Goal: Task Accomplishment & Management: Manage account settings

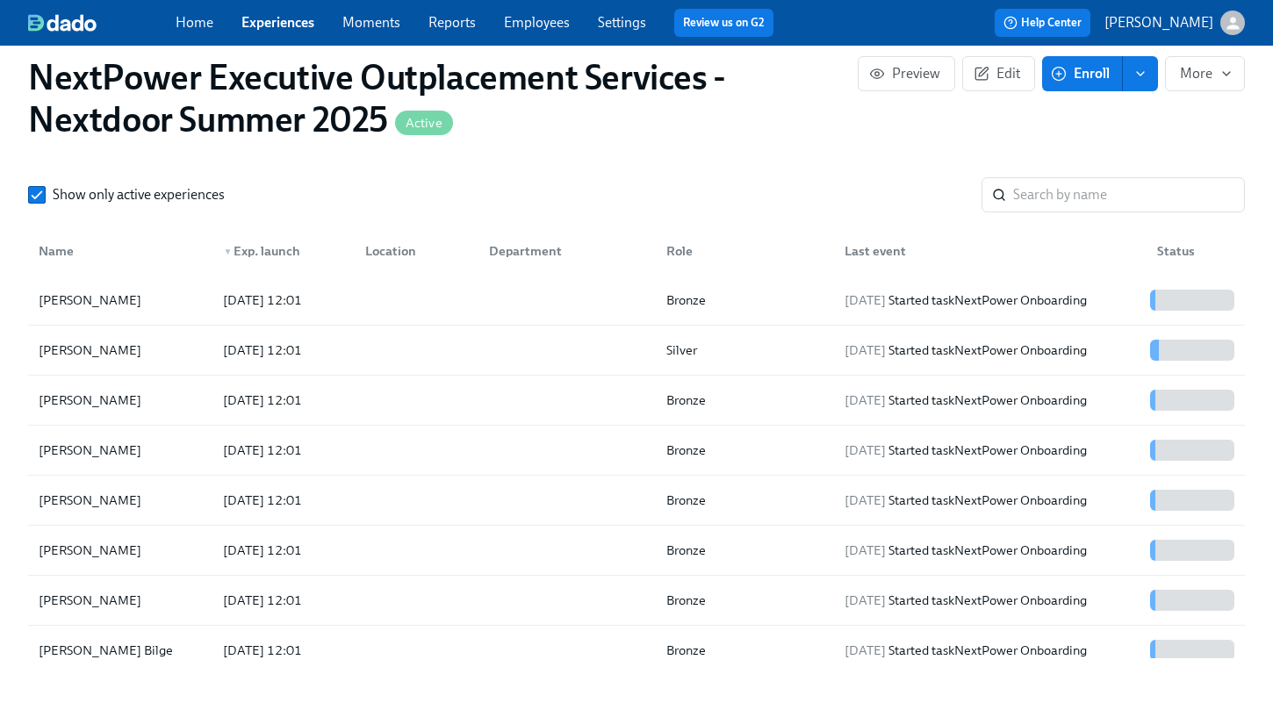
scroll to position [0, 7646]
click at [993, 71] on span "Edit" at bounding box center [998, 74] width 43 height 18
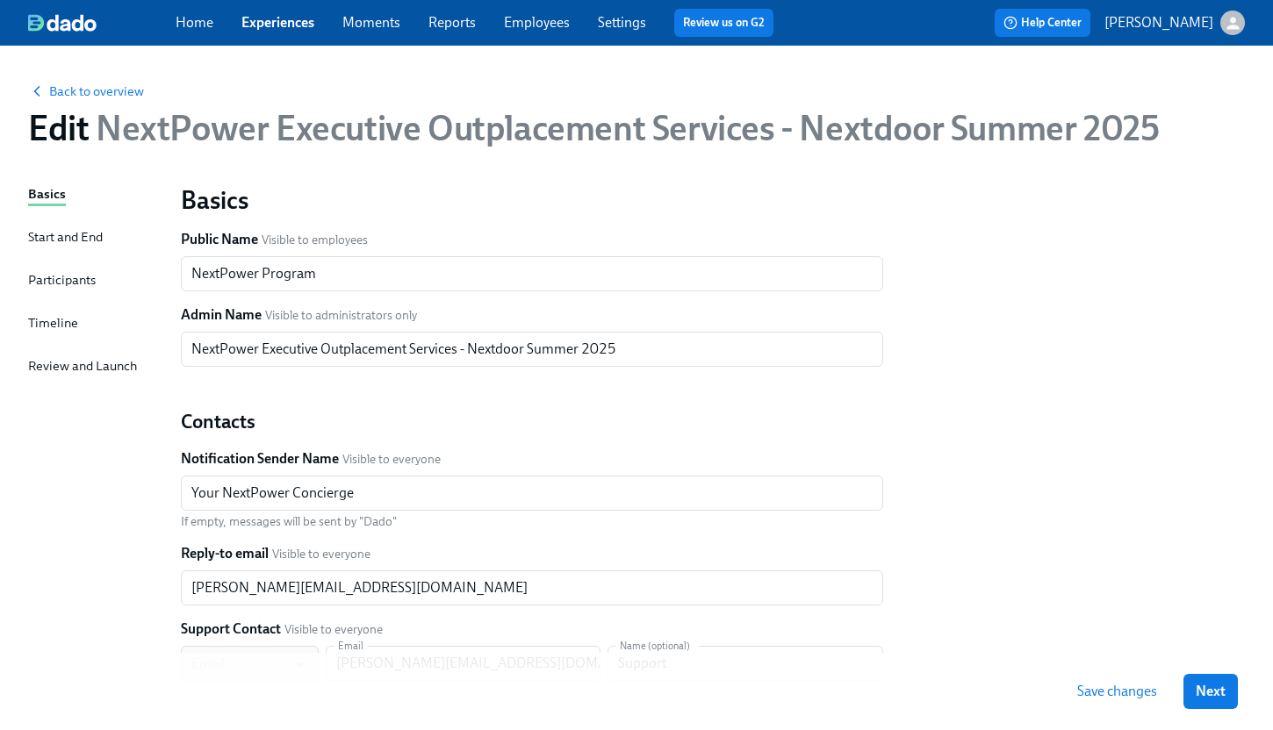
click at [47, 234] on div "Start and End" at bounding box center [65, 236] width 75 height 19
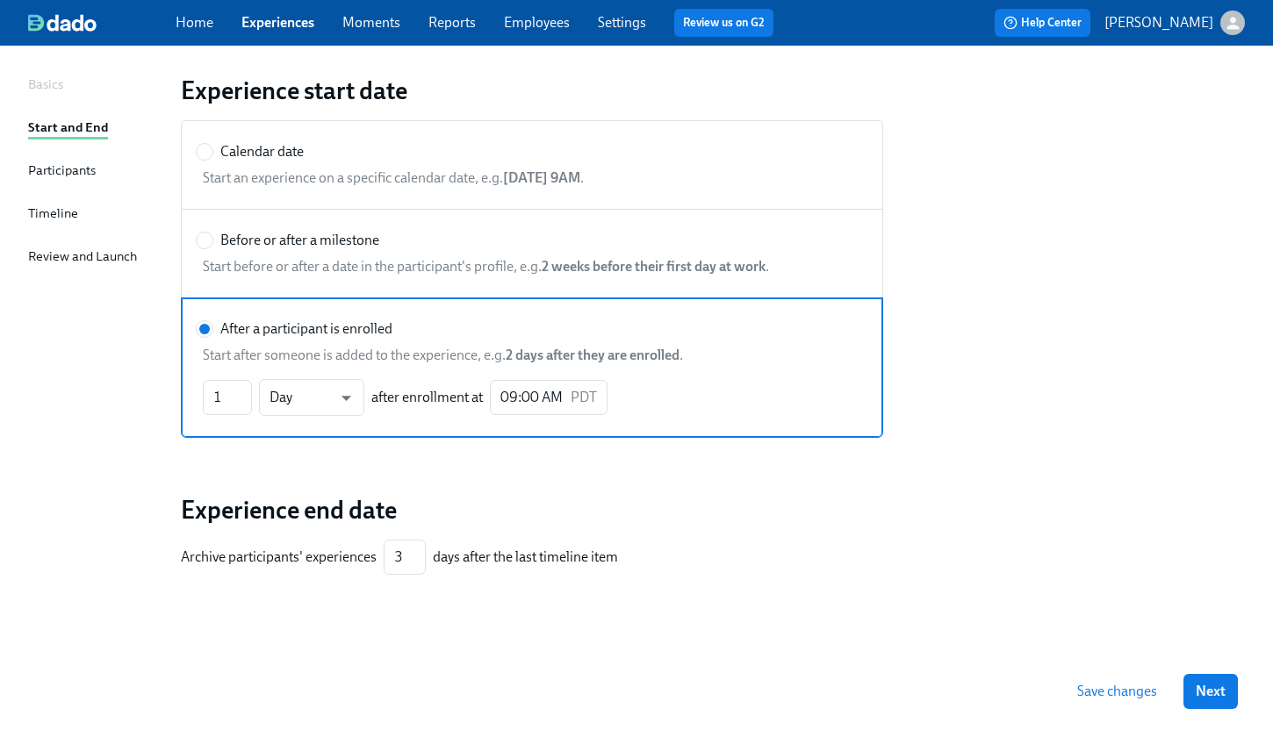
scroll to position [130, 0]
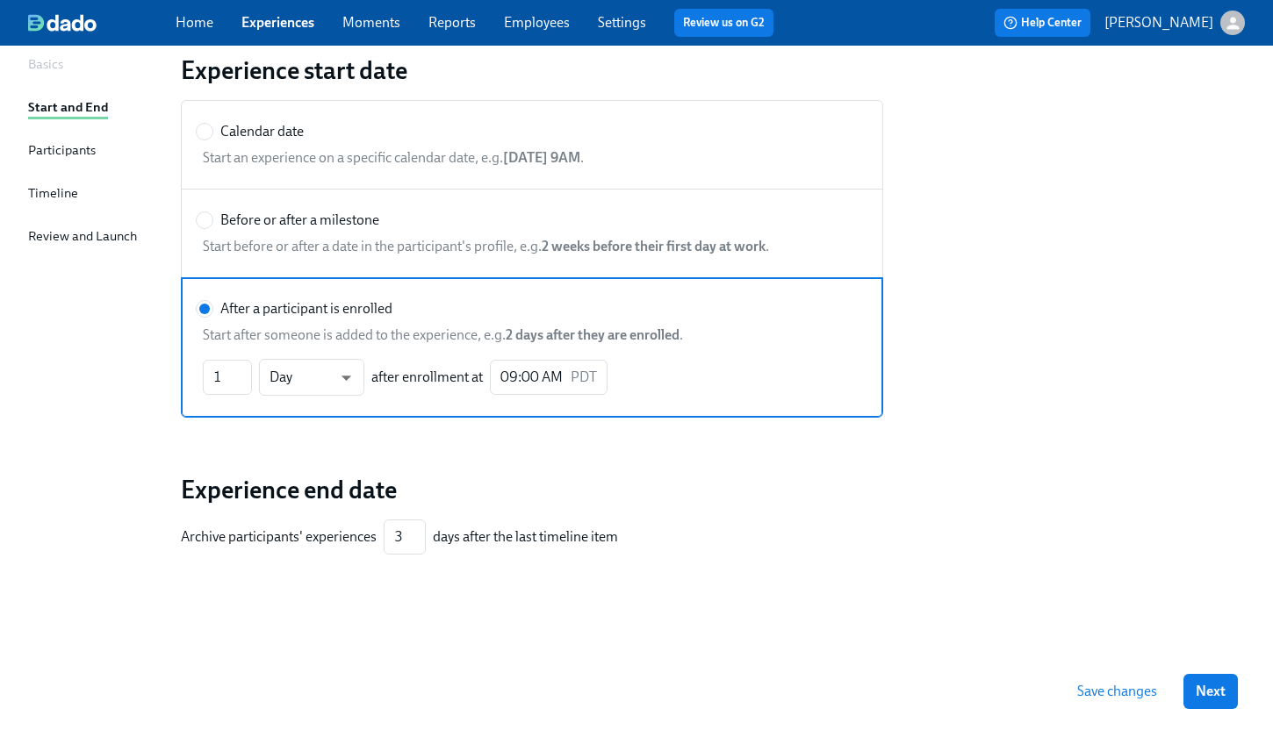
click at [60, 144] on div "Participants" at bounding box center [62, 149] width 68 height 19
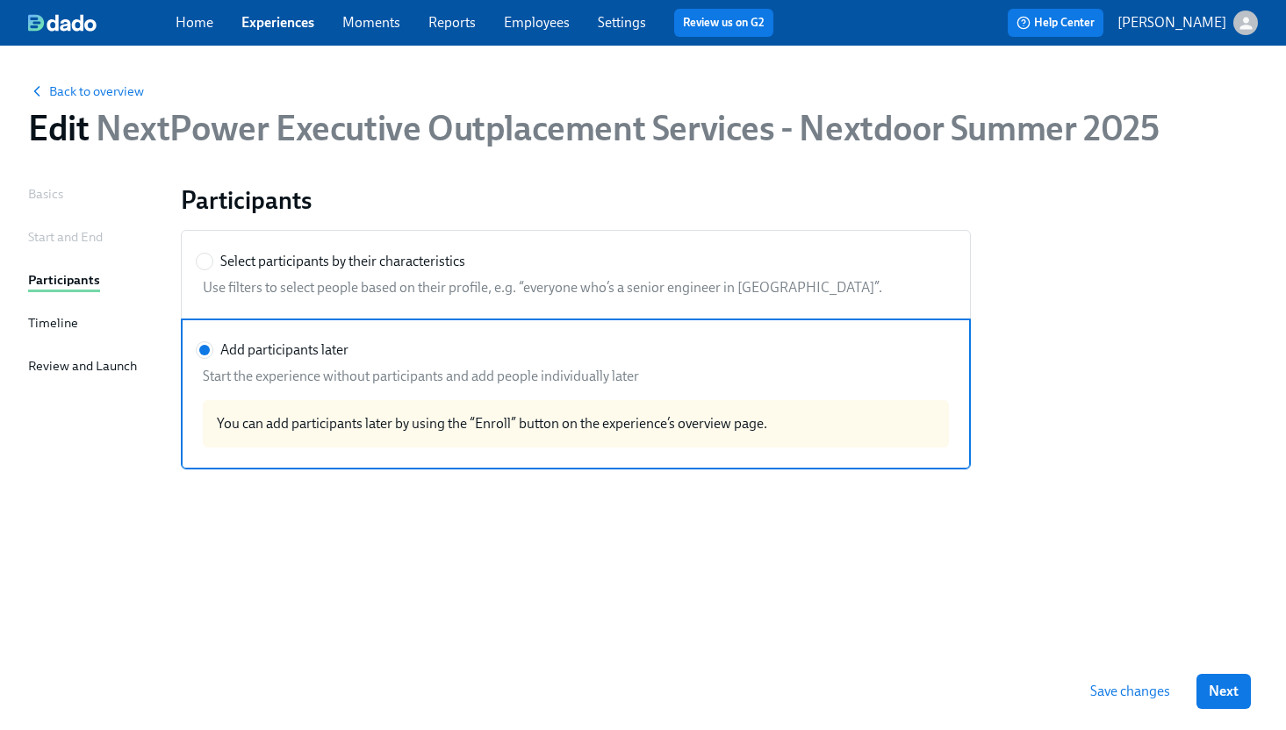
click at [60, 324] on div "Timeline" at bounding box center [53, 322] width 50 height 19
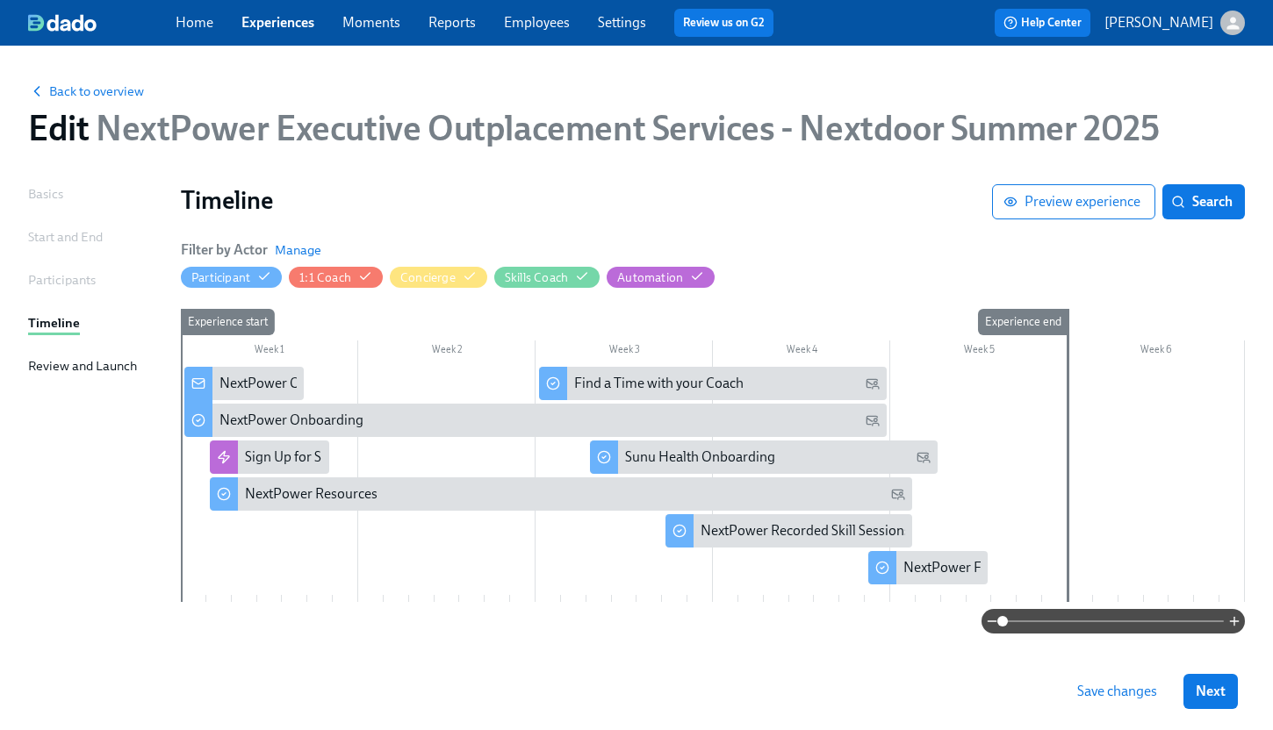
click at [68, 241] on div "Start and End" at bounding box center [65, 236] width 75 height 19
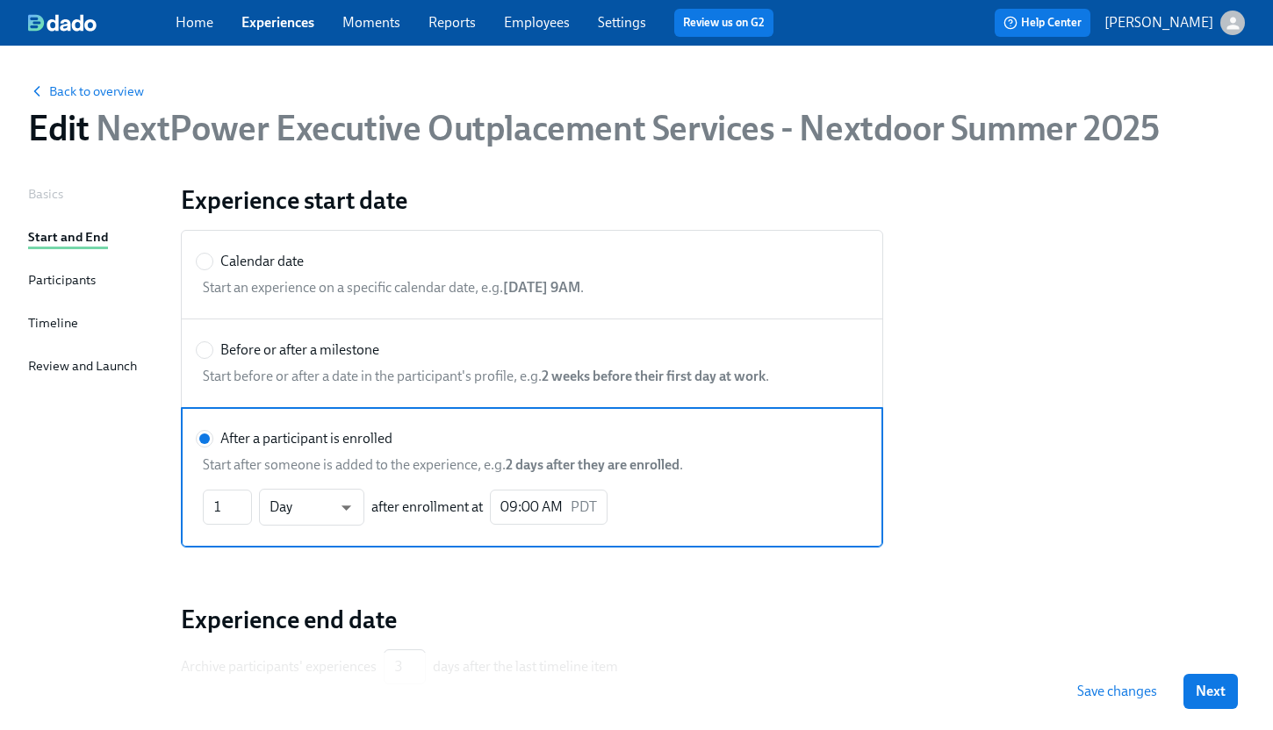
click at [60, 282] on div "Participants" at bounding box center [62, 279] width 68 height 19
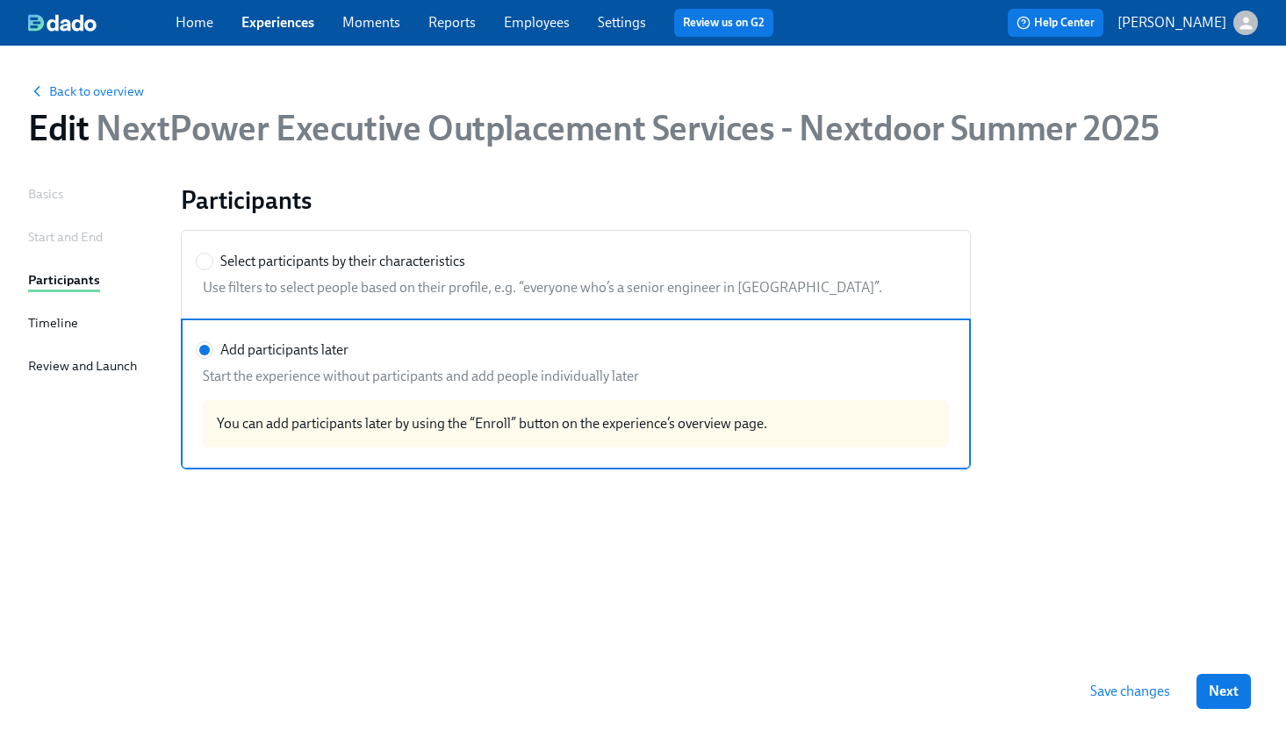
click at [56, 319] on div "Timeline" at bounding box center [53, 322] width 50 height 19
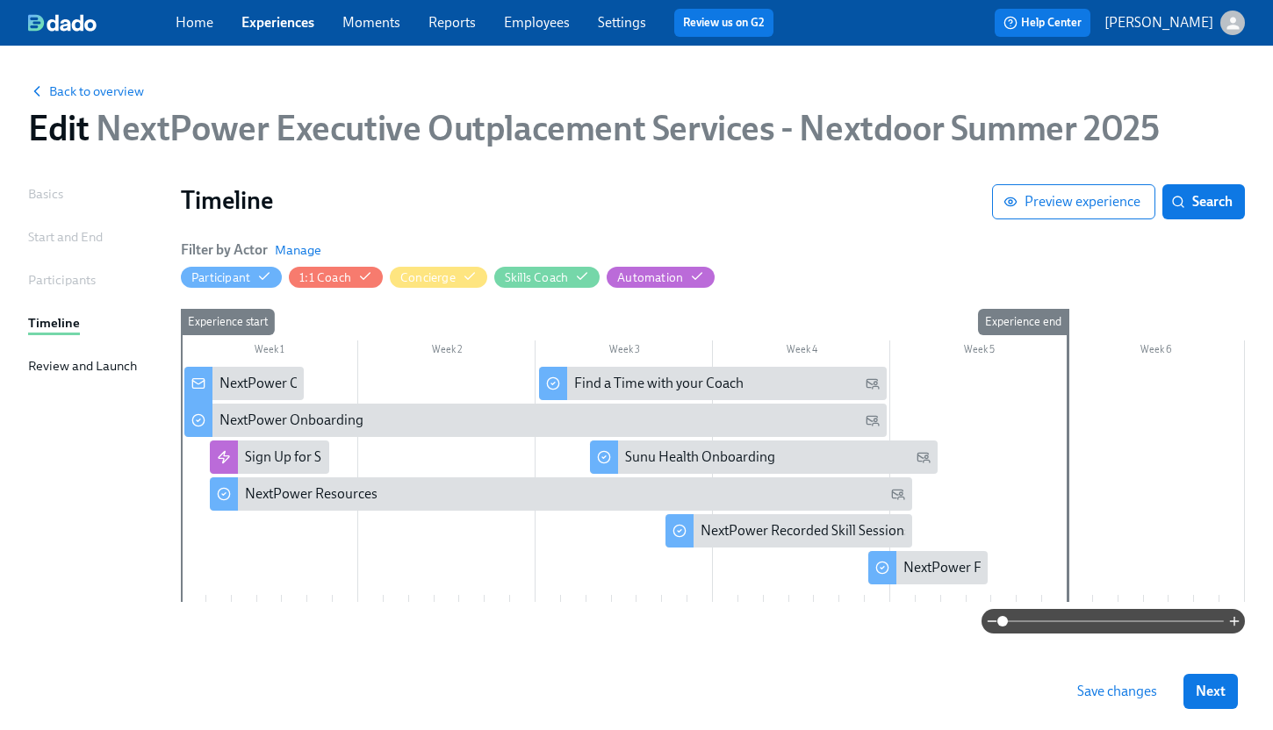
scroll to position [23, 0]
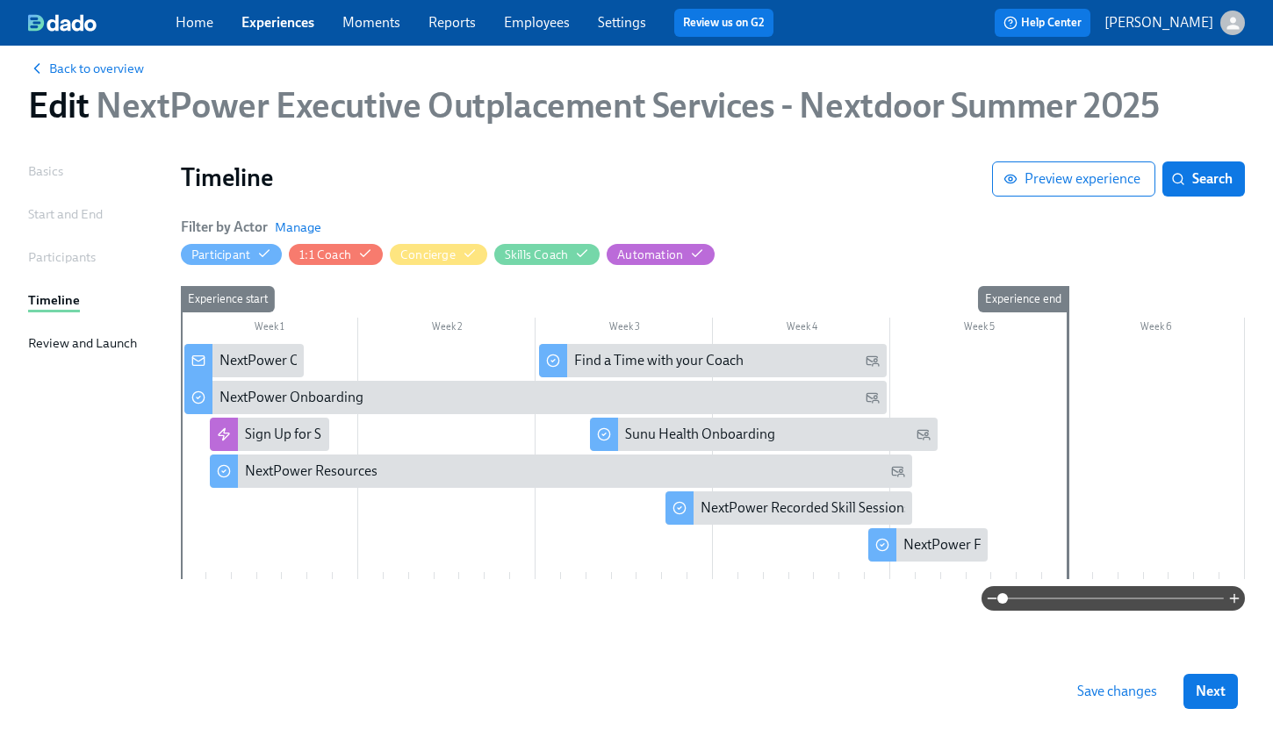
click at [57, 339] on div "Review and Launch" at bounding box center [82, 343] width 109 height 19
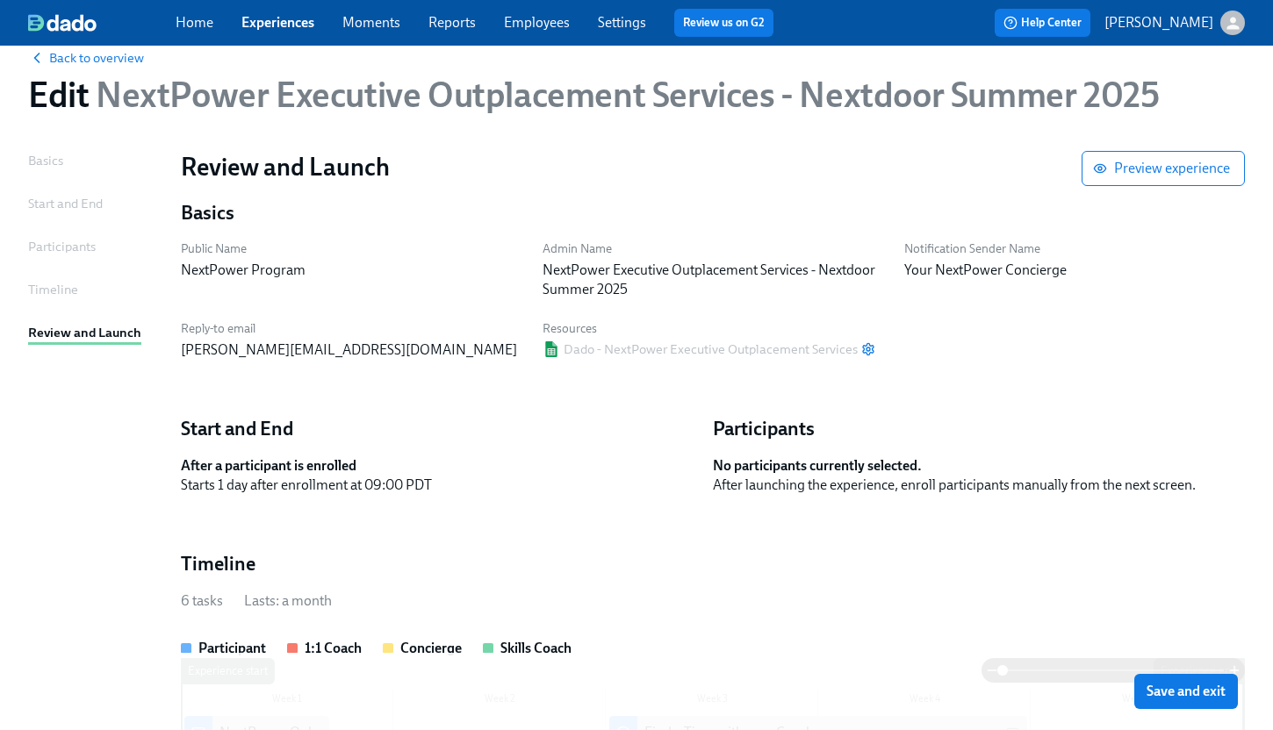
scroll to position [32, 0]
click at [47, 165] on div "Basics" at bounding box center [45, 161] width 35 height 19
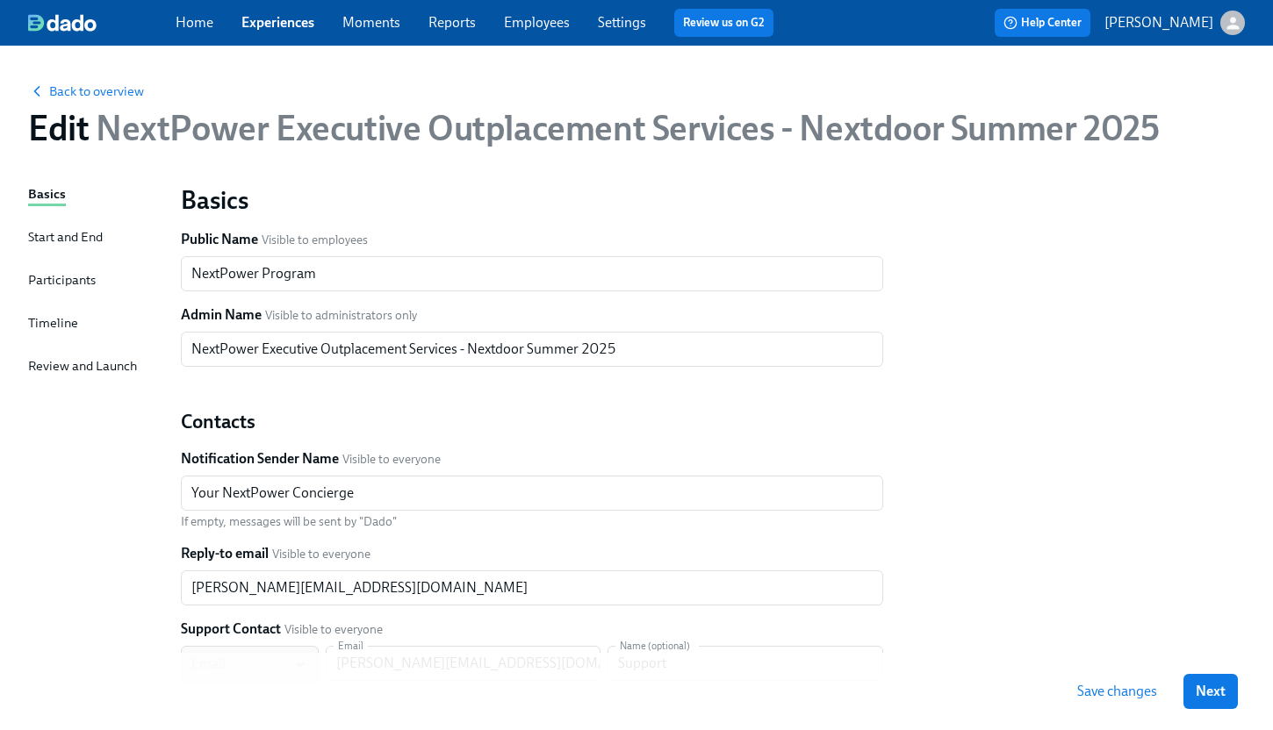
click at [68, 237] on div "Start and End" at bounding box center [65, 236] width 75 height 19
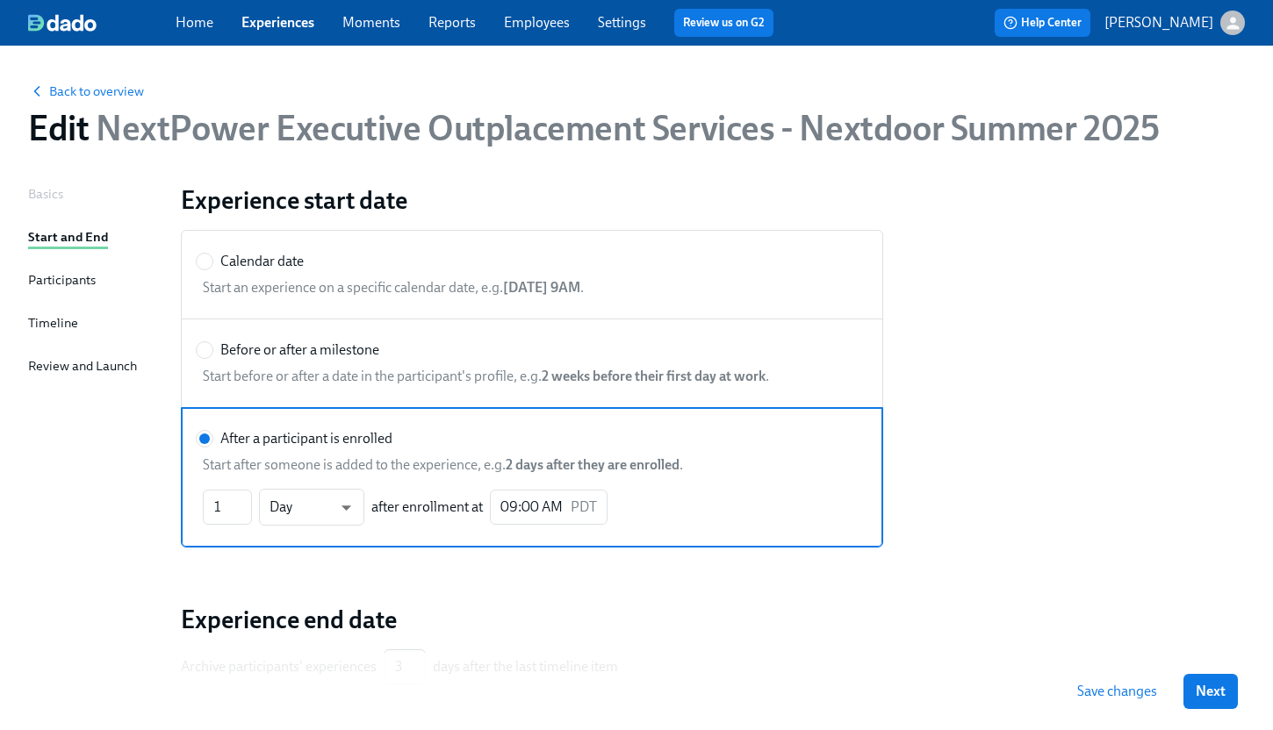
click at [58, 278] on div "Participants" at bounding box center [62, 279] width 68 height 19
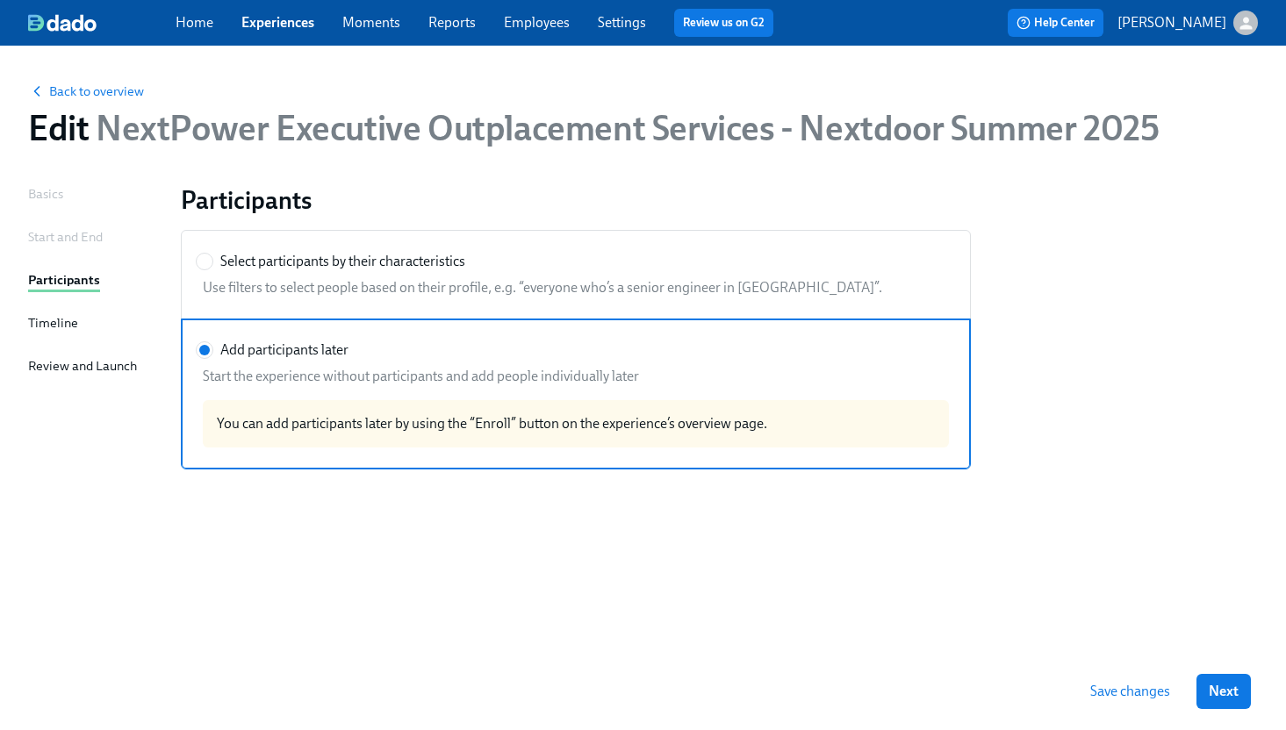
click at [58, 321] on div "Timeline" at bounding box center [53, 322] width 50 height 19
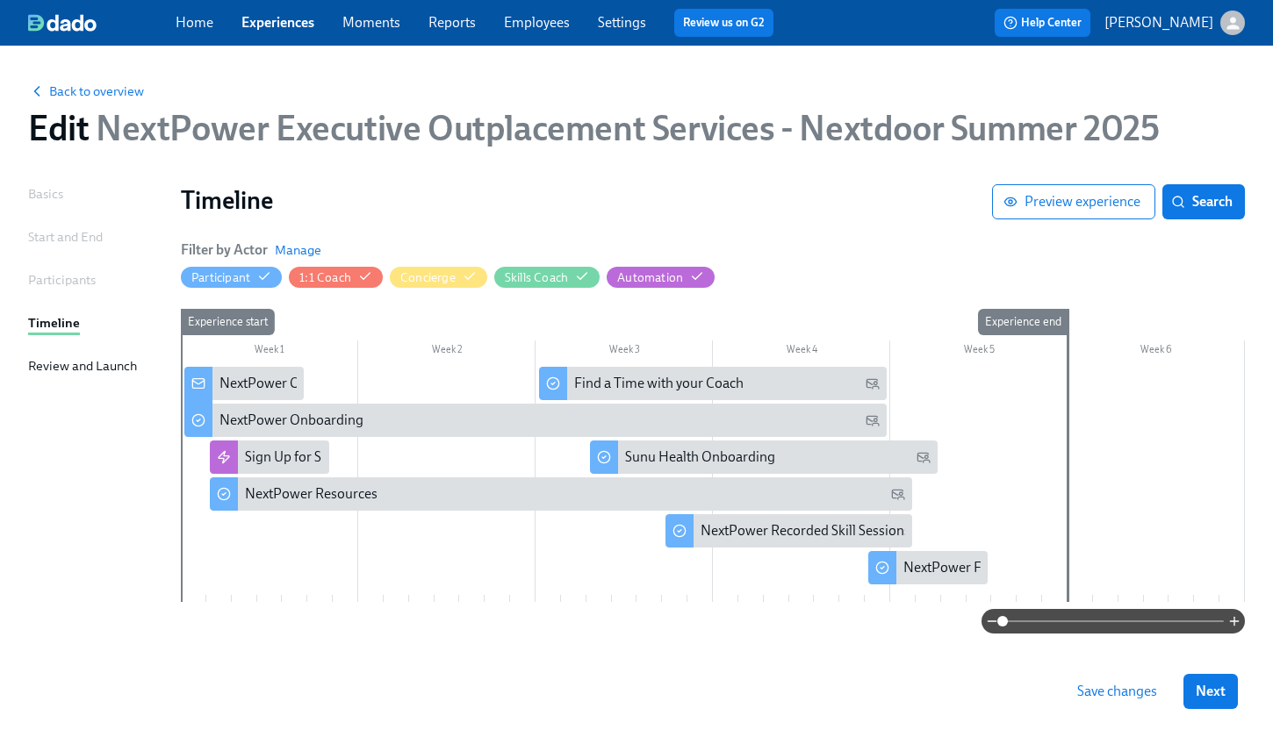
click at [1145, 693] on span "Save changes" at bounding box center [1117, 692] width 80 height 18
click at [101, 97] on span "Back to overview" at bounding box center [86, 92] width 116 height 18
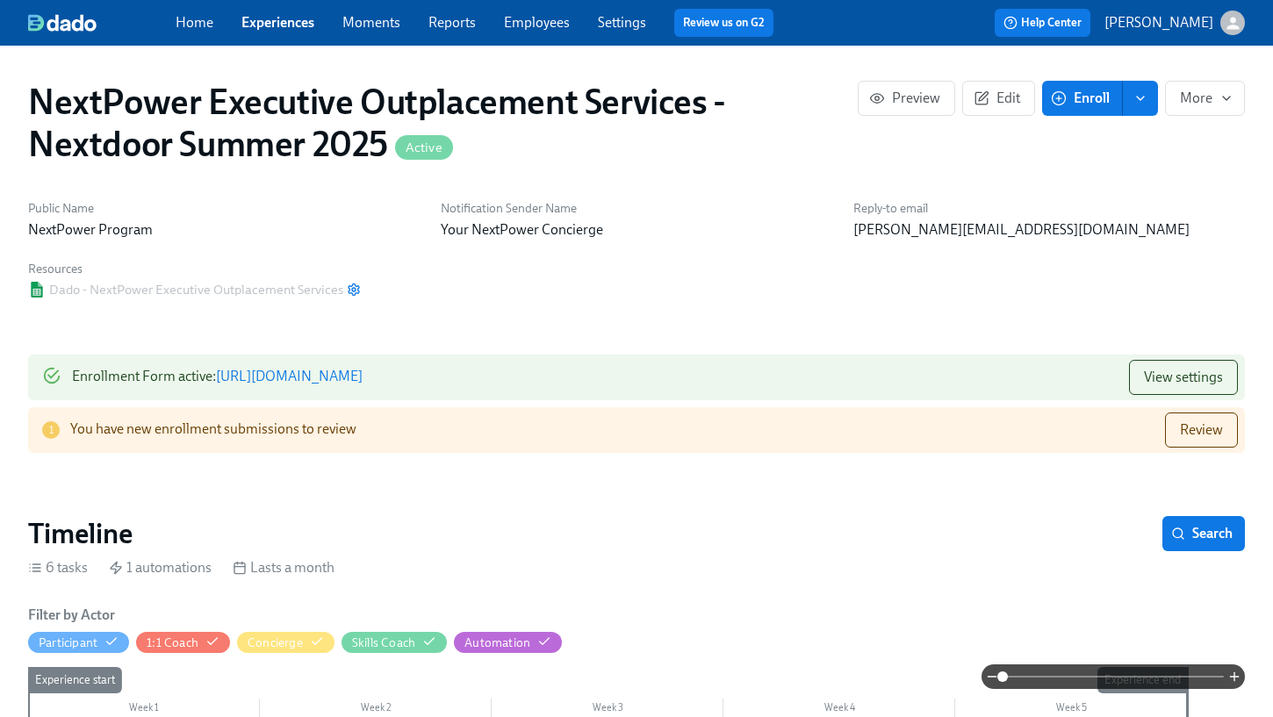
scroll to position [0, 4431]
click at [1205, 431] on span "Review" at bounding box center [1201, 430] width 43 height 18
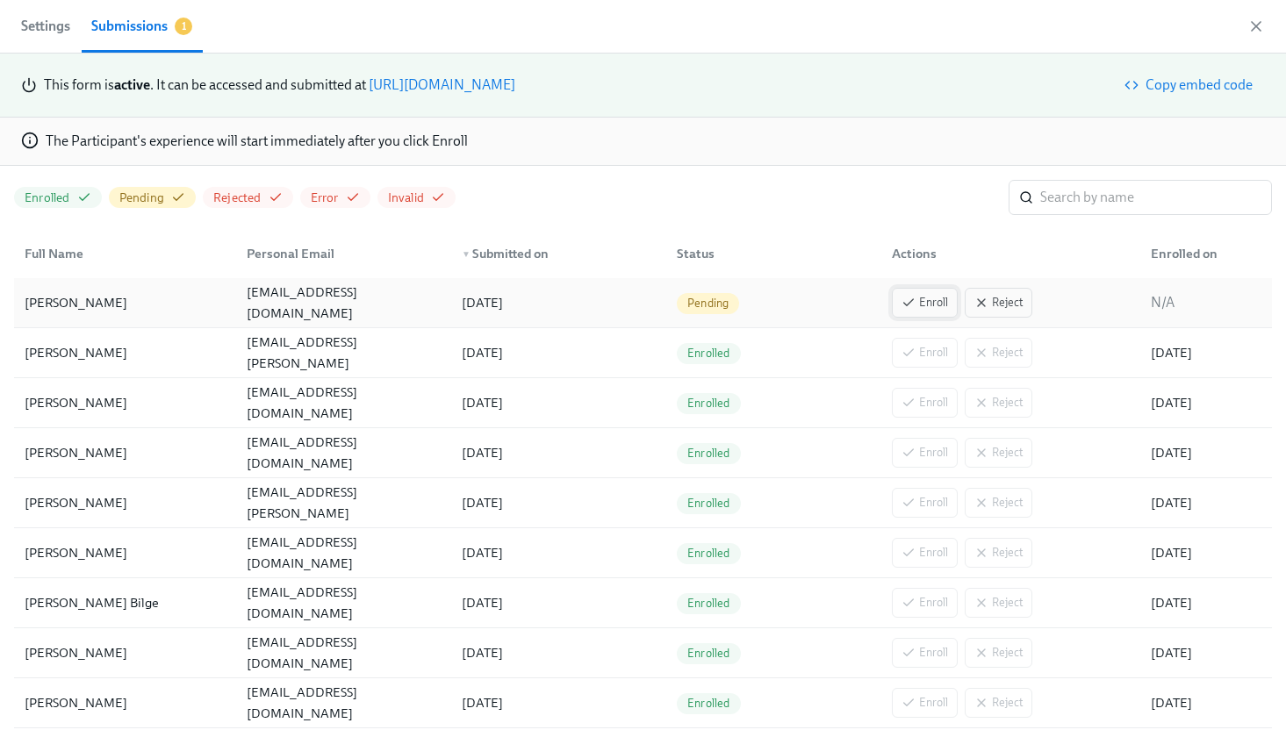
click at [923, 300] on span "Enroll" at bounding box center [925, 303] width 47 height 18
click at [36, 25] on span "Settings" at bounding box center [45, 26] width 49 height 25
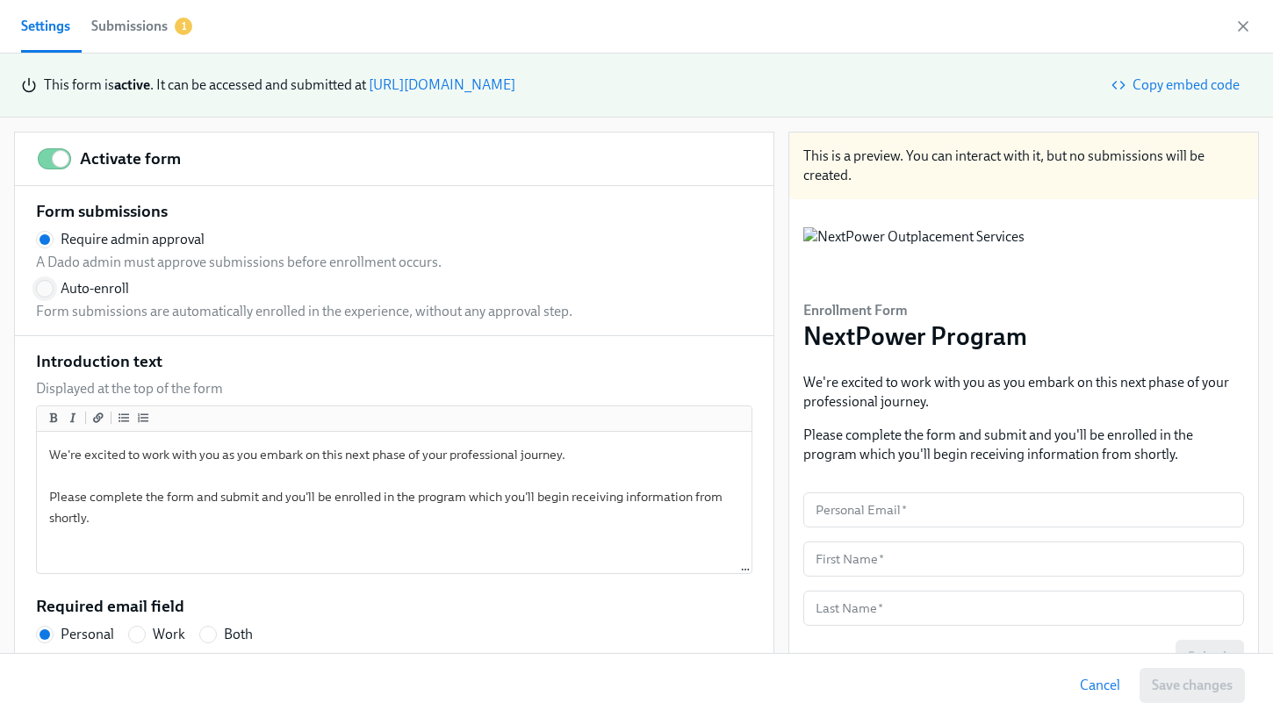
click at [44, 290] on input "Auto-enroll" at bounding box center [45, 289] width 16 height 16
click at [1172, 687] on span "Save changes" at bounding box center [1192, 686] width 81 height 18
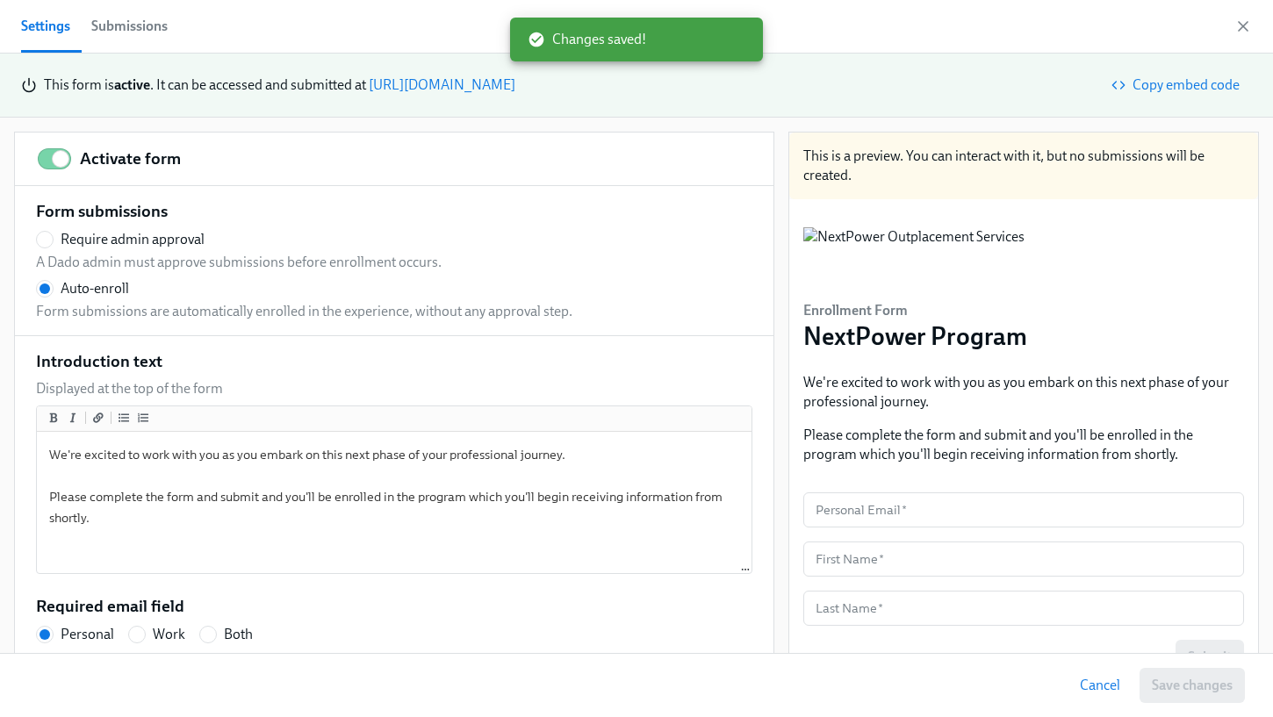
radio input "false"
